Goal: Information Seeking & Learning: Check status

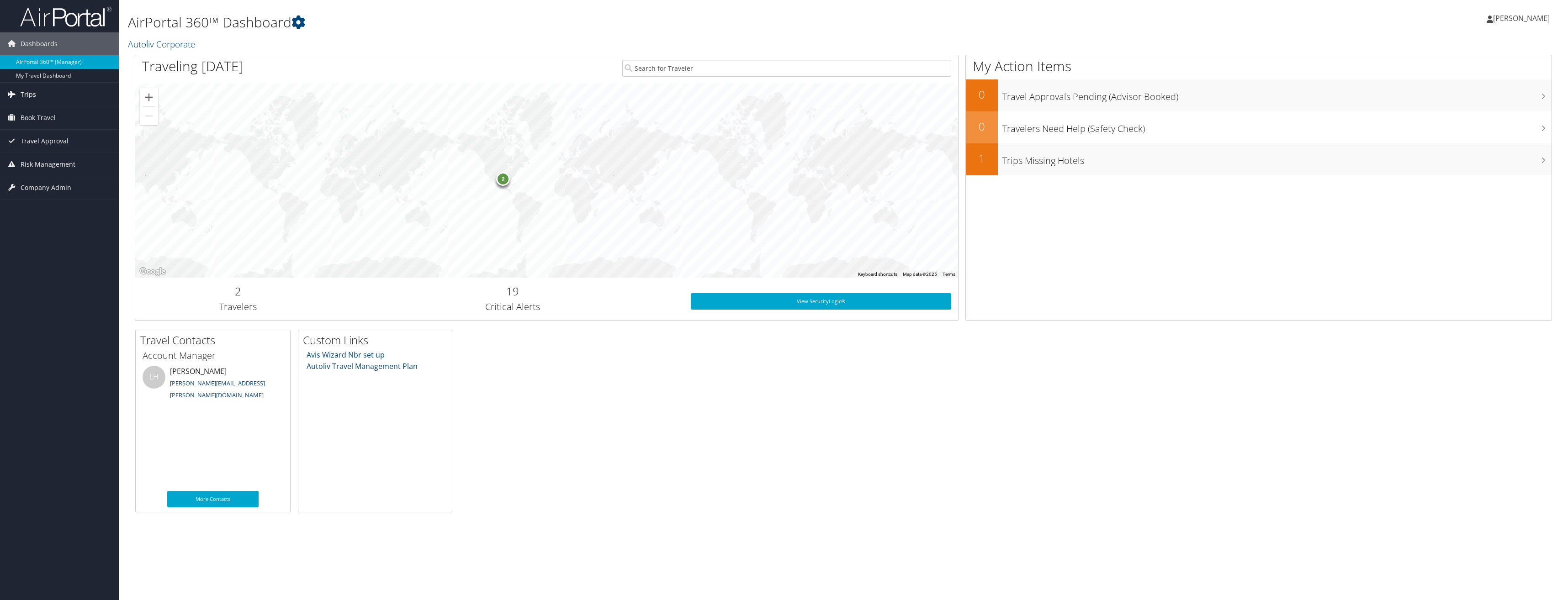
click at [25, 98] on span "Trips" at bounding box center [28, 94] width 15 height 23
click at [36, 121] on link "Past Trips" at bounding box center [59, 126] width 119 height 14
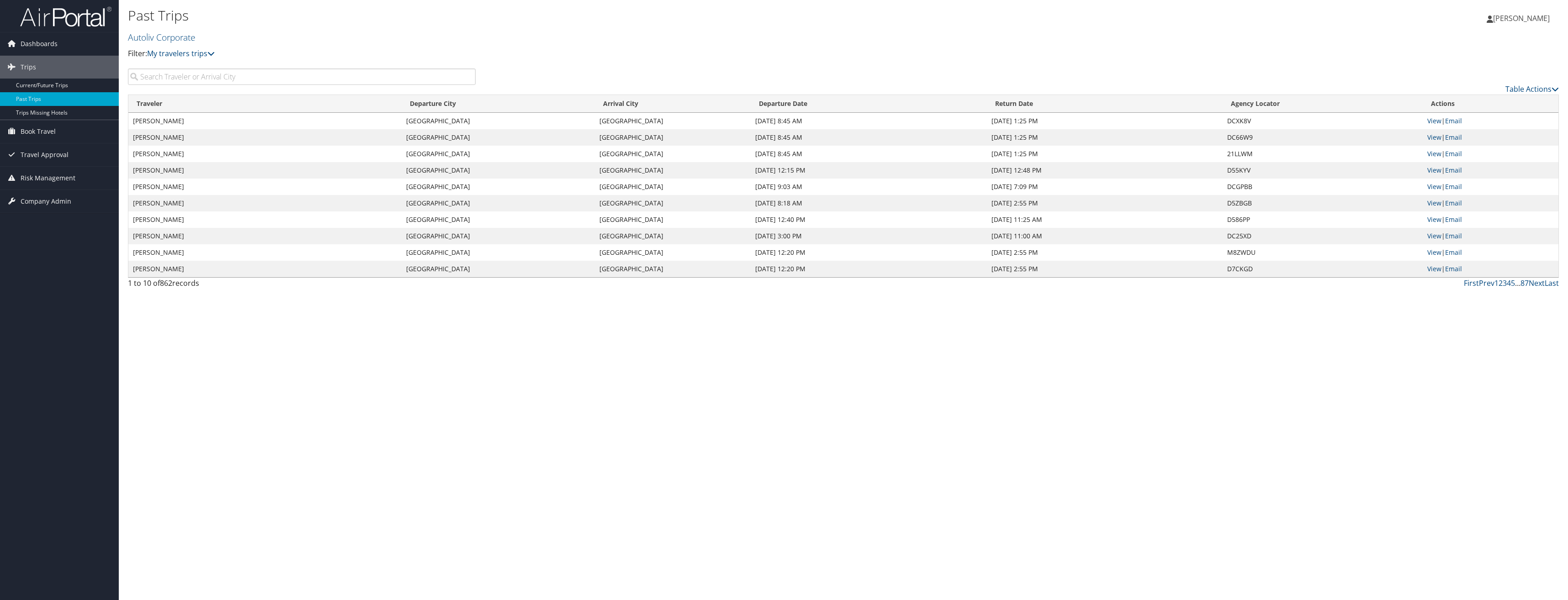
click at [196, 77] on input "search" at bounding box center [301, 76] width 348 height 16
type input "Takahide"
click at [1512, 88] on link "Table Actions" at bounding box center [1532, 89] width 54 height 10
click at [1466, 128] on link "Page Length" at bounding box center [1494, 134] width 120 height 15
click at [1440, 148] on link "100" at bounding box center [1494, 151] width 120 height 15
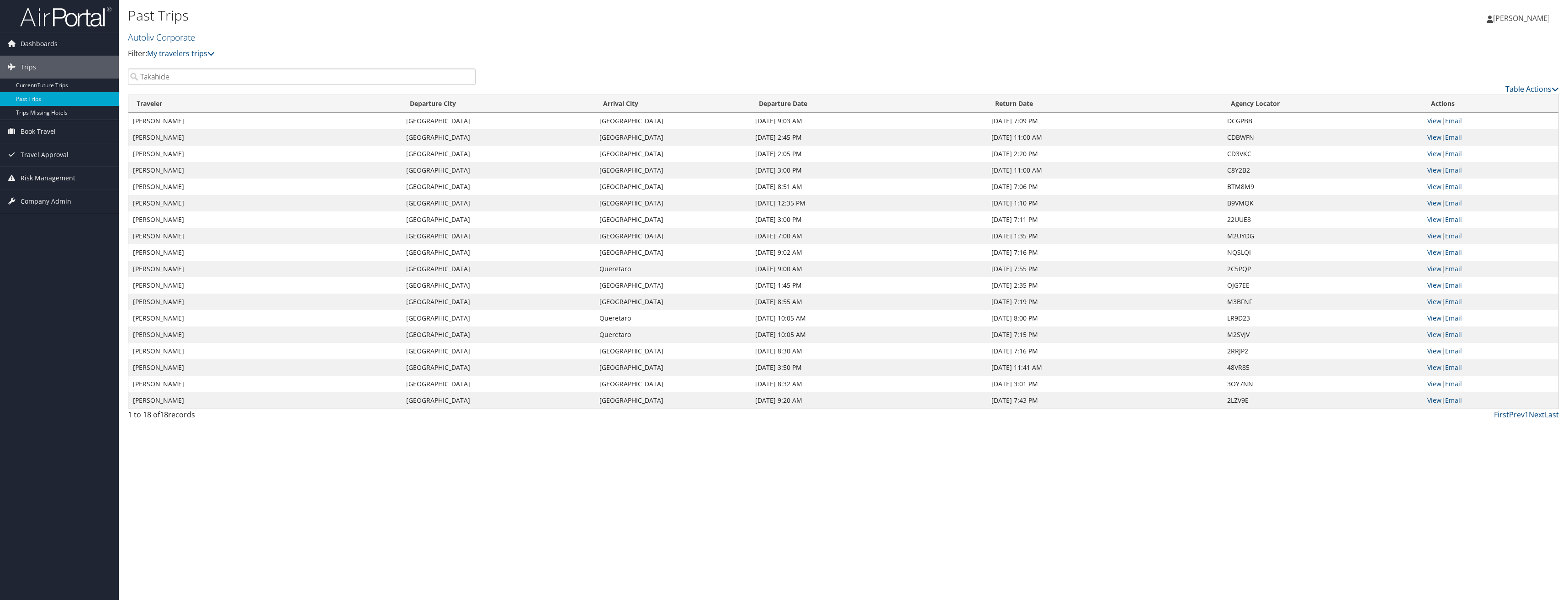
click at [1518, 19] on span "[PERSON_NAME]" at bounding box center [1522, 19] width 57 height 10
click at [1478, 130] on link "Sign Out" at bounding box center [1498, 134] width 102 height 15
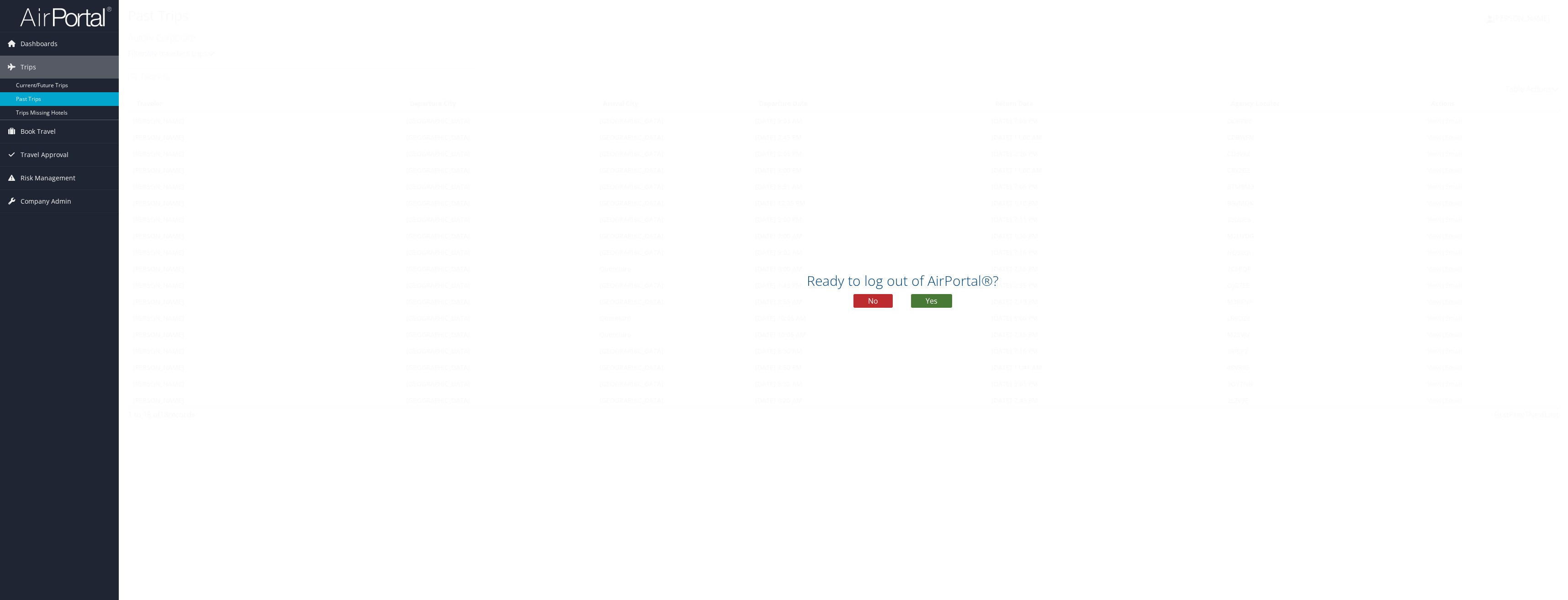
click at [938, 304] on button "Yes" at bounding box center [932, 301] width 41 height 14
